Goal: Transaction & Acquisition: Register for event/course

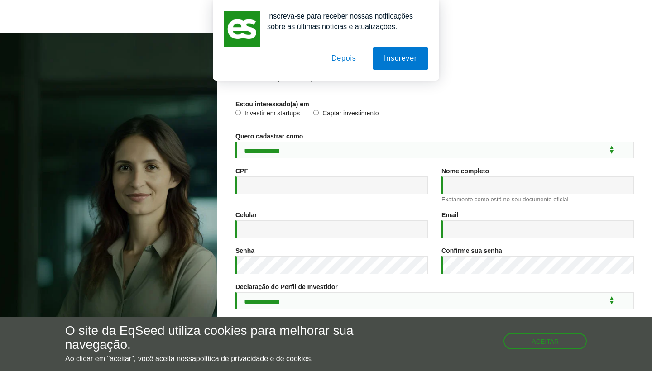
click at [339, 53] on button "Depois" at bounding box center [344, 58] width 48 height 23
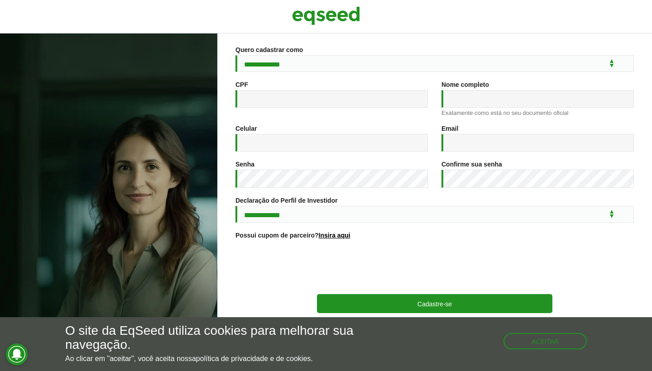
scroll to position [90, 0]
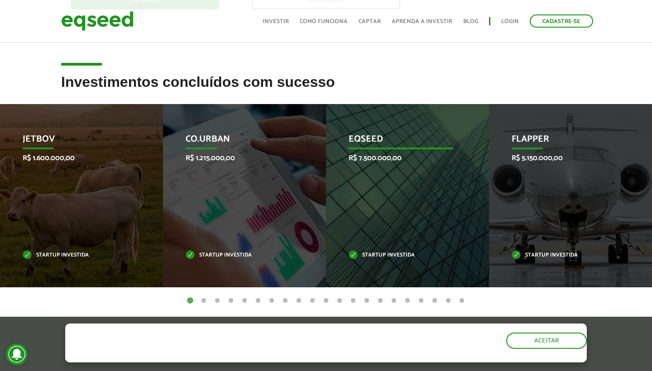
scroll to position [323, 0]
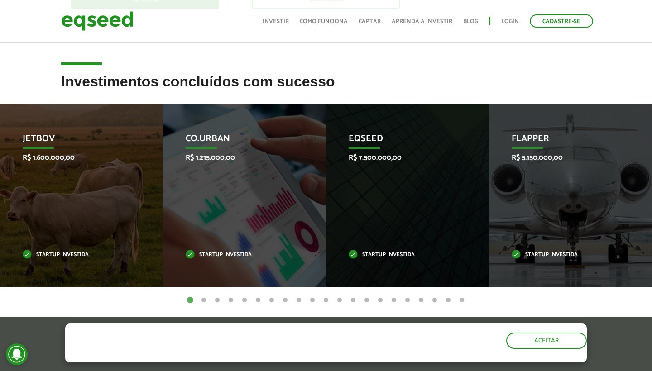
click at [257, 300] on button "6" at bounding box center [258, 300] width 9 height 9
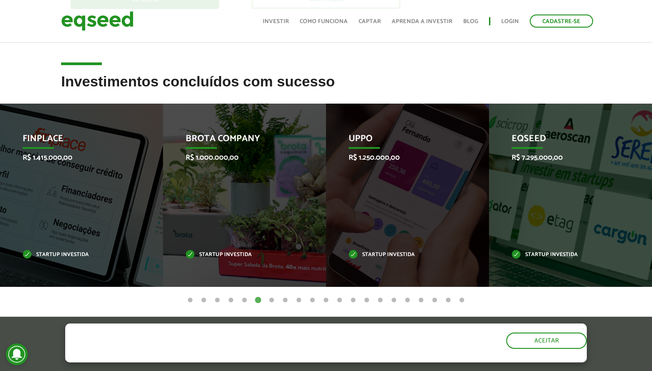
click at [645, 194] on li "EqSeed R$ 7.295.000,00 Startup investida" at bounding box center [570, 195] width 163 height 183
click at [272, 299] on button "7" at bounding box center [271, 300] width 9 height 9
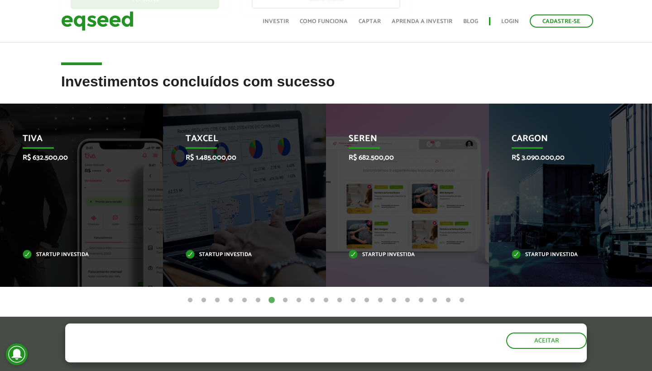
click at [286, 300] on button "8" at bounding box center [285, 300] width 9 height 9
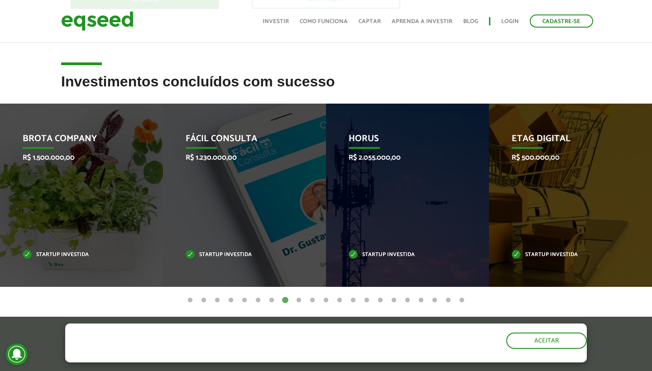
click at [300, 300] on button "9" at bounding box center [298, 300] width 9 height 9
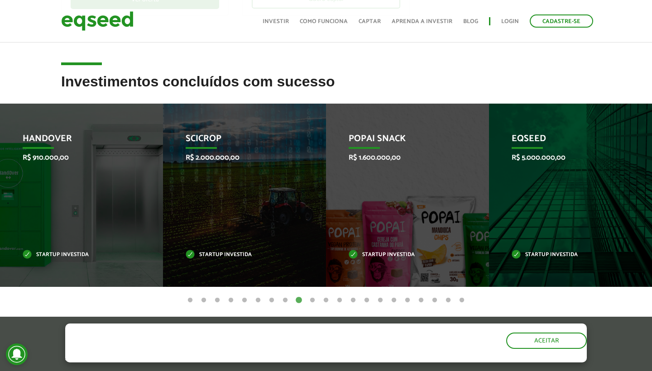
click at [313, 299] on button "10" at bounding box center [312, 300] width 9 height 9
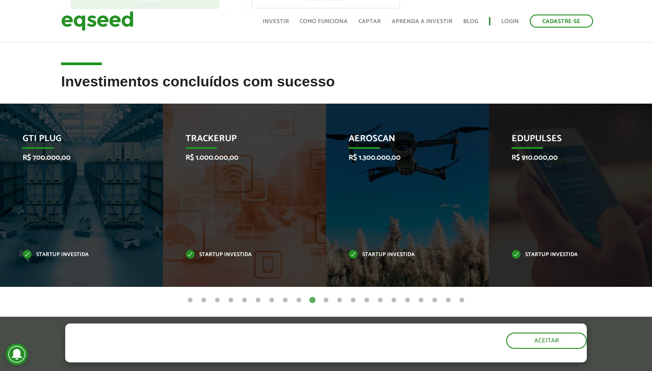
click at [327, 300] on button "11" at bounding box center [326, 300] width 9 height 9
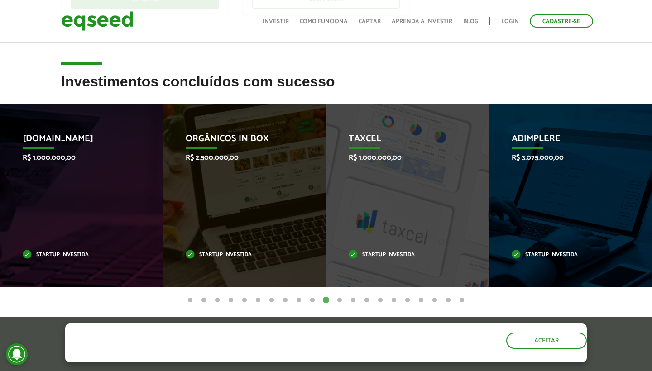
click at [341, 301] on button "12" at bounding box center [339, 300] width 9 height 9
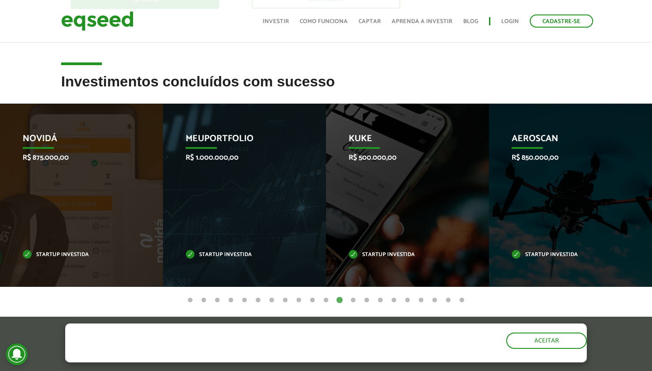
click at [354, 302] on button "13" at bounding box center [353, 300] width 9 height 9
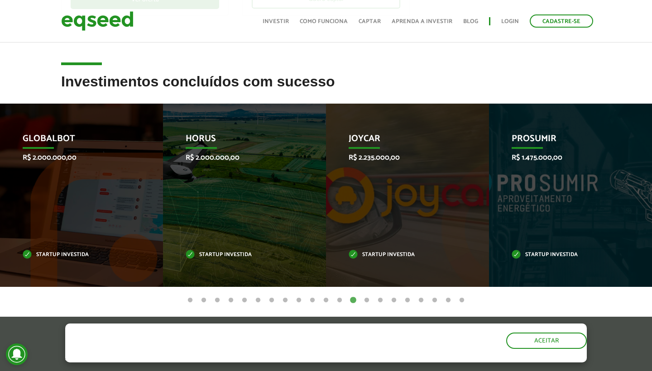
click at [366, 299] on button "14" at bounding box center [366, 300] width 9 height 9
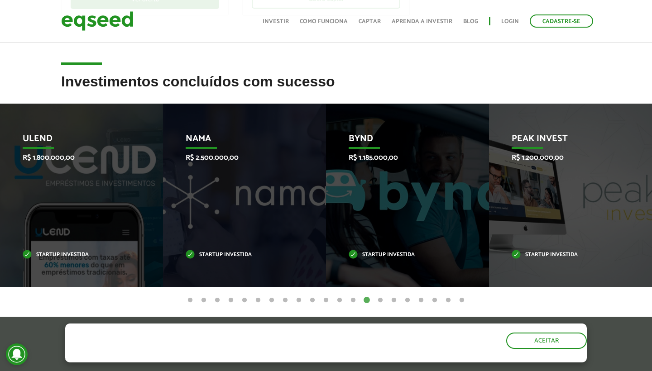
click at [382, 300] on button "15" at bounding box center [380, 300] width 9 height 9
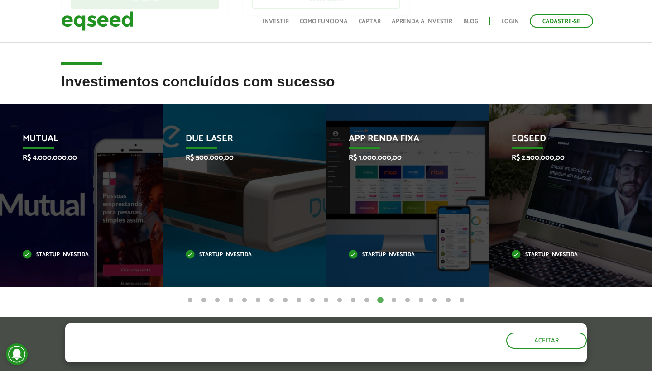
click at [394, 301] on button "16" at bounding box center [393, 300] width 9 height 9
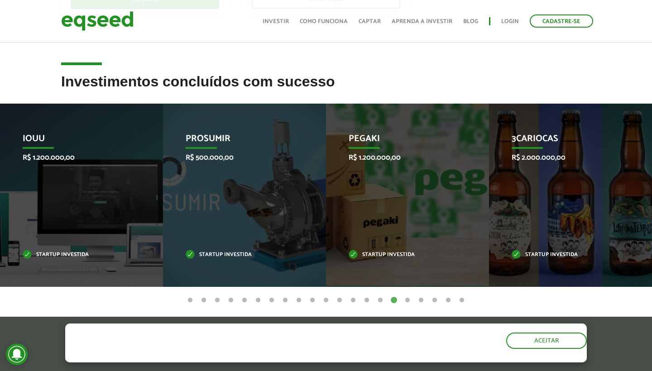
click at [408, 299] on button "17" at bounding box center [407, 300] width 9 height 9
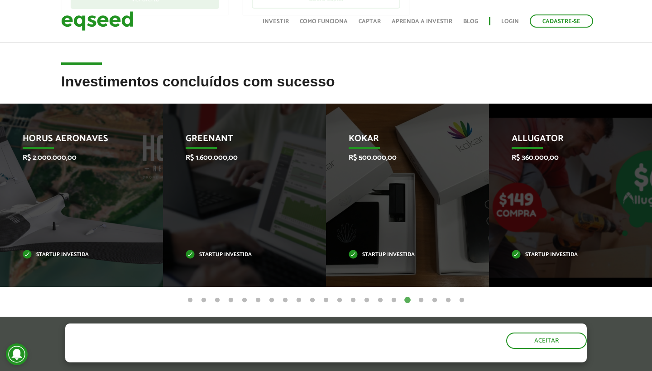
click at [421, 301] on button "18" at bounding box center [421, 300] width 9 height 9
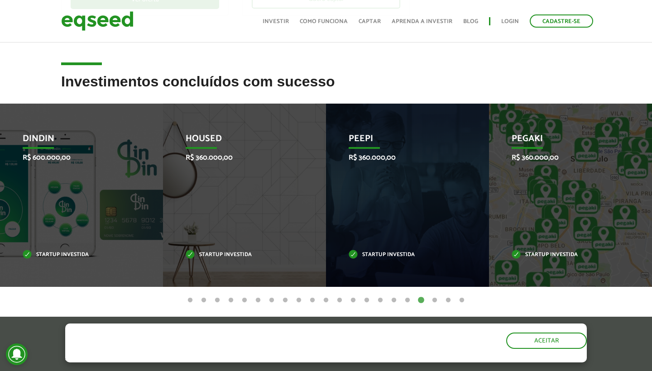
click at [435, 300] on button "19" at bounding box center [434, 300] width 9 height 9
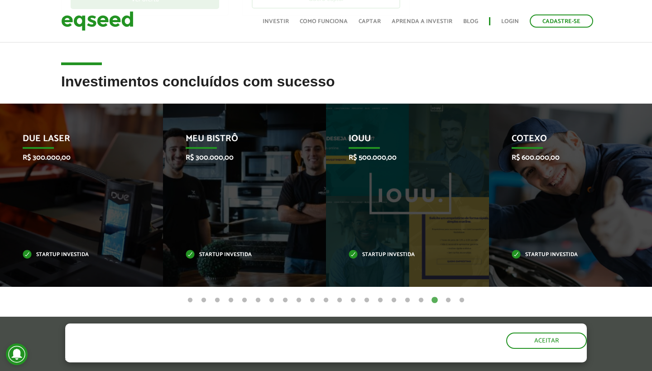
click at [448, 299] on button "20" at bounding box center [448, 300] width 9 height 9
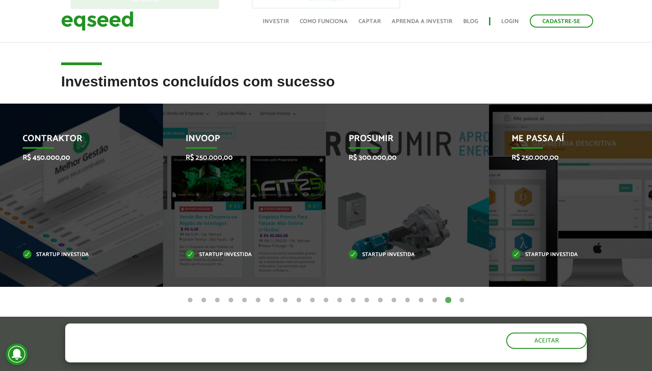
click at [461, 301] on button "21" at bounding box center [461, 300] width 9 height 9
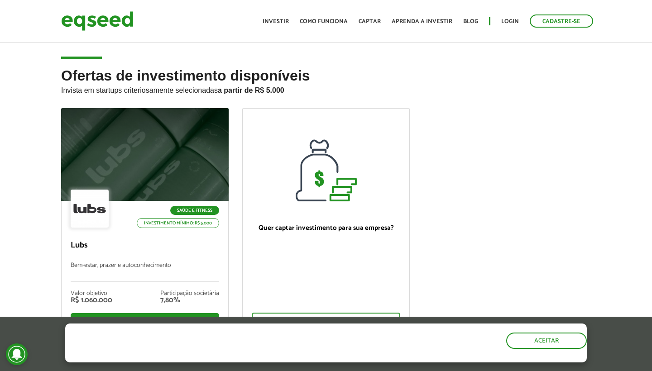
scroll to position [0, 0]
click at [277, 22] on link "Investir" at bounding box center [276, 22] width 26 height 6
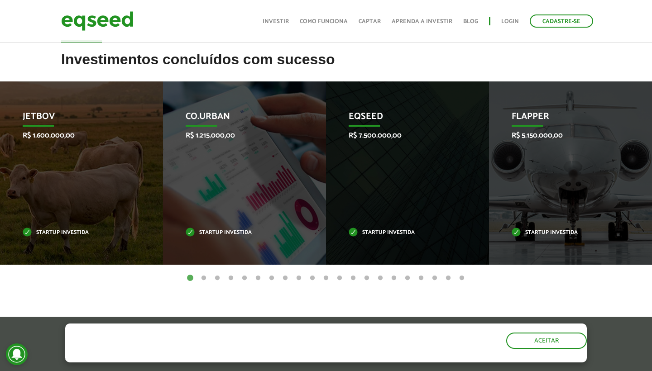
scroll to position [350, 0]
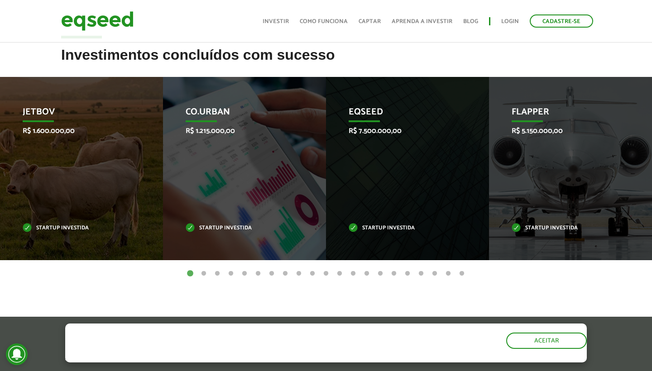
click at [204, 272] on button "2" at bounding box center [203, 273] width 9 height 9
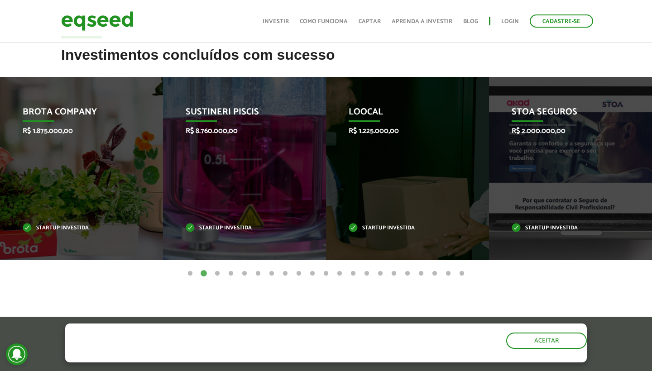
click at [220, 273] on button "3" at bounding box center [217, 273] width 9 height 9
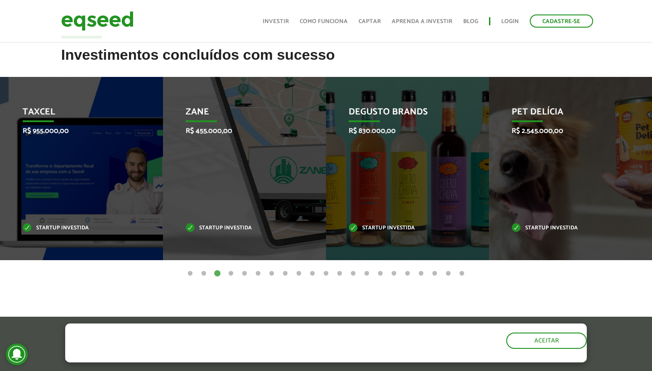
click at [508, 19] on link "Login" at bounding box center [510, 22] width 18 height 6
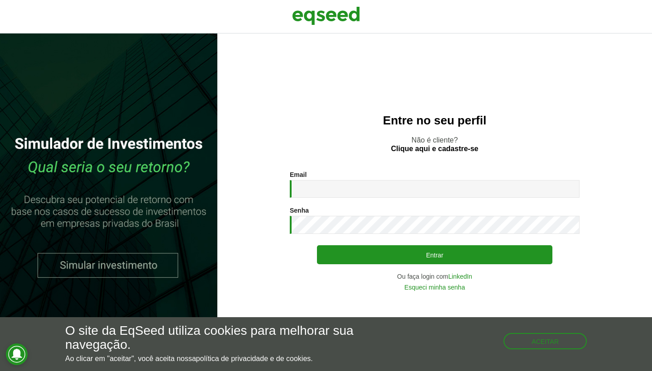
click at [461, 146] on link "Clique aqui e cadastre-se" at bounding box center [434, 148] width 87 height 7
click at [533, 339] on button "Aceitar" at bounding box center [545, 341] width 83 height 16
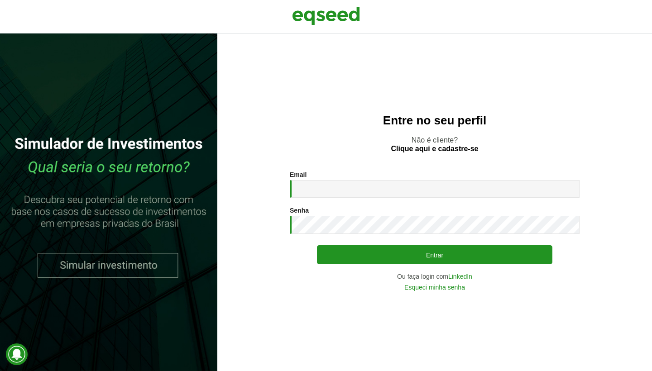
click at [464, 276] on link "LinkedIn" at bounding box center [460, 277] width 24 height 6
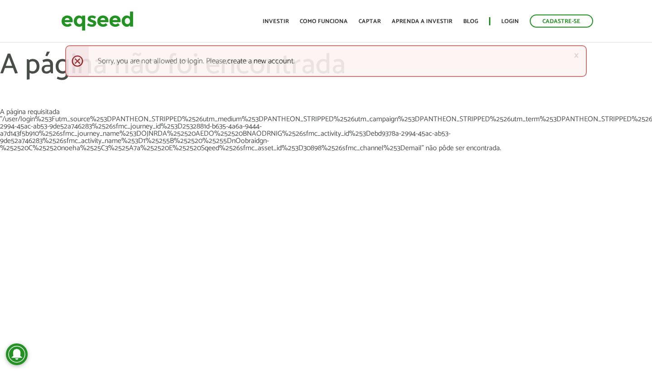
click at [308, 294] on body "Cadastre-se Toggle navigation Toggle navigation Início Investir Como funciona C…" at bounding box center [326, 185] width 652 height 371
click at [418, 95] on h1 "A página não foi encontrada" at bounding box center [326, 79] width 652 height 59
click at [517, 24] on link "Login" at bounding box center [510, 22] width 18 height 6
click at [278, 22] on link "Investir" at bounding box center [276, 22] width 26 height 6
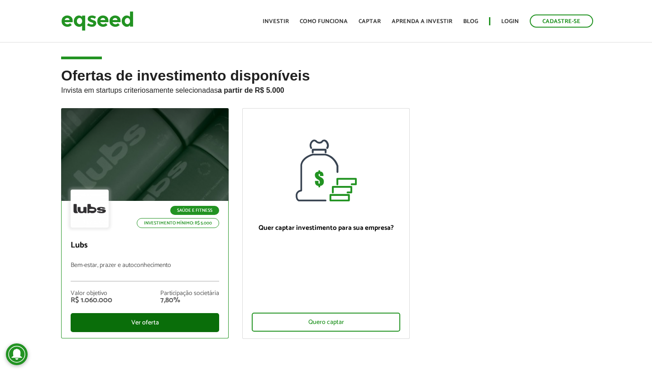
click at [133, 319] on div "Ver oferta" at bounding box center [145, 322] width 149 height 19
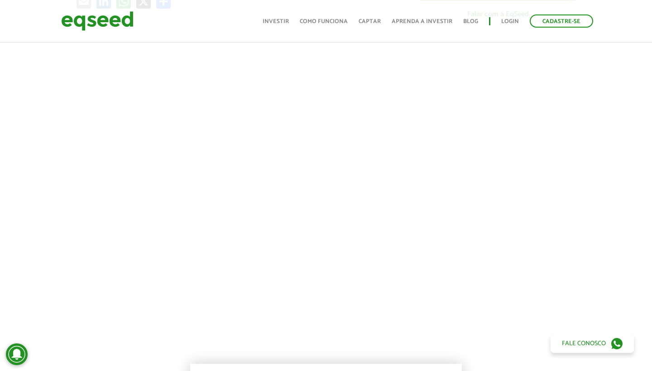
scroll to position [314, 0]
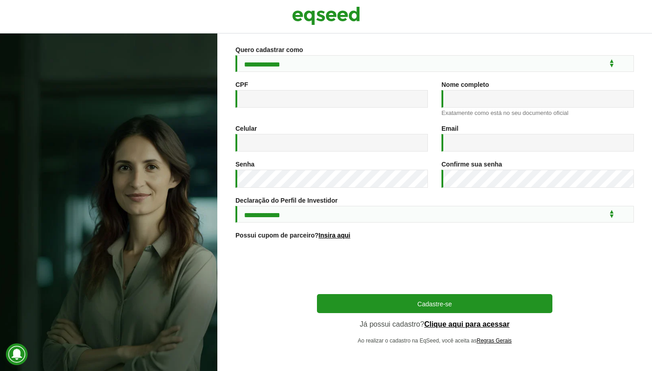
scroll to position [90, 0]
